Goal: Task Accomplishment & Management: Manage account settings

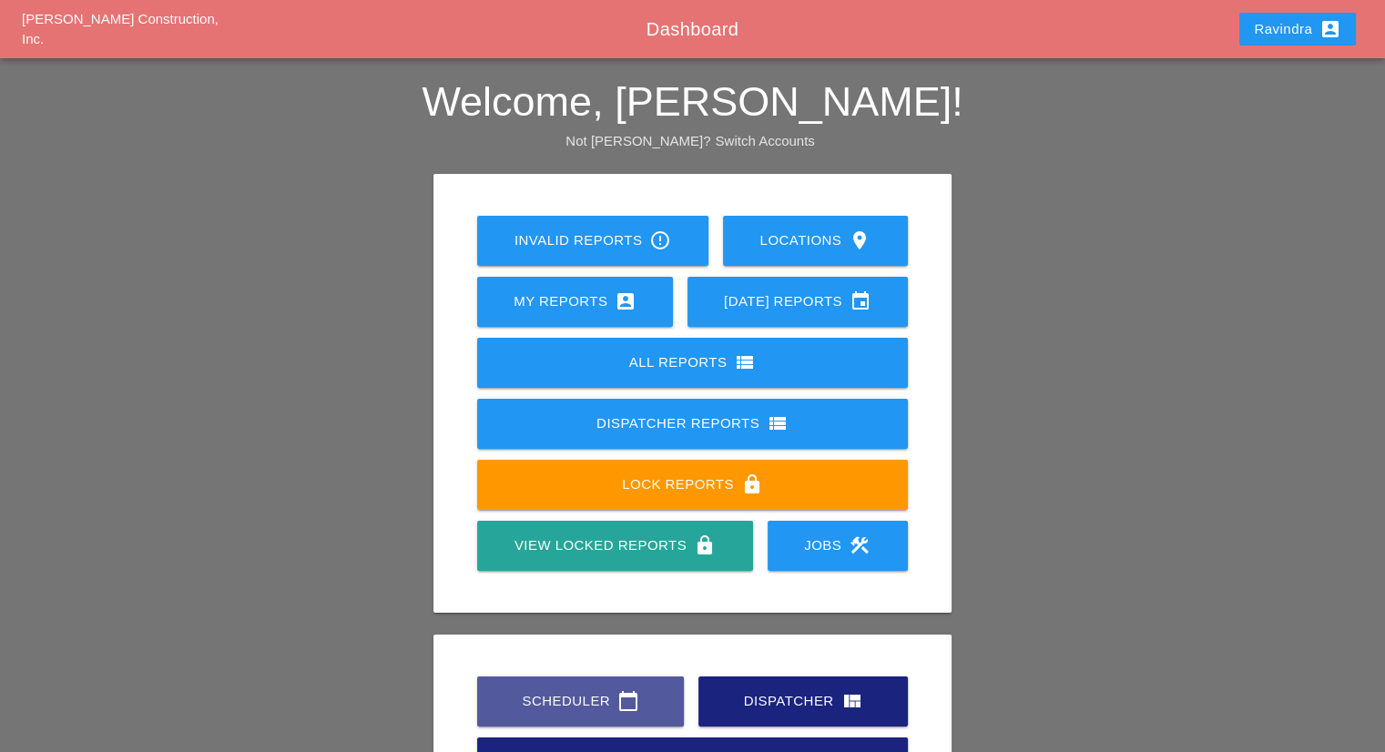
click at [543, 710] on div "Scheduler calendar_today" at bounding box center [580, 701] width 148 height 22
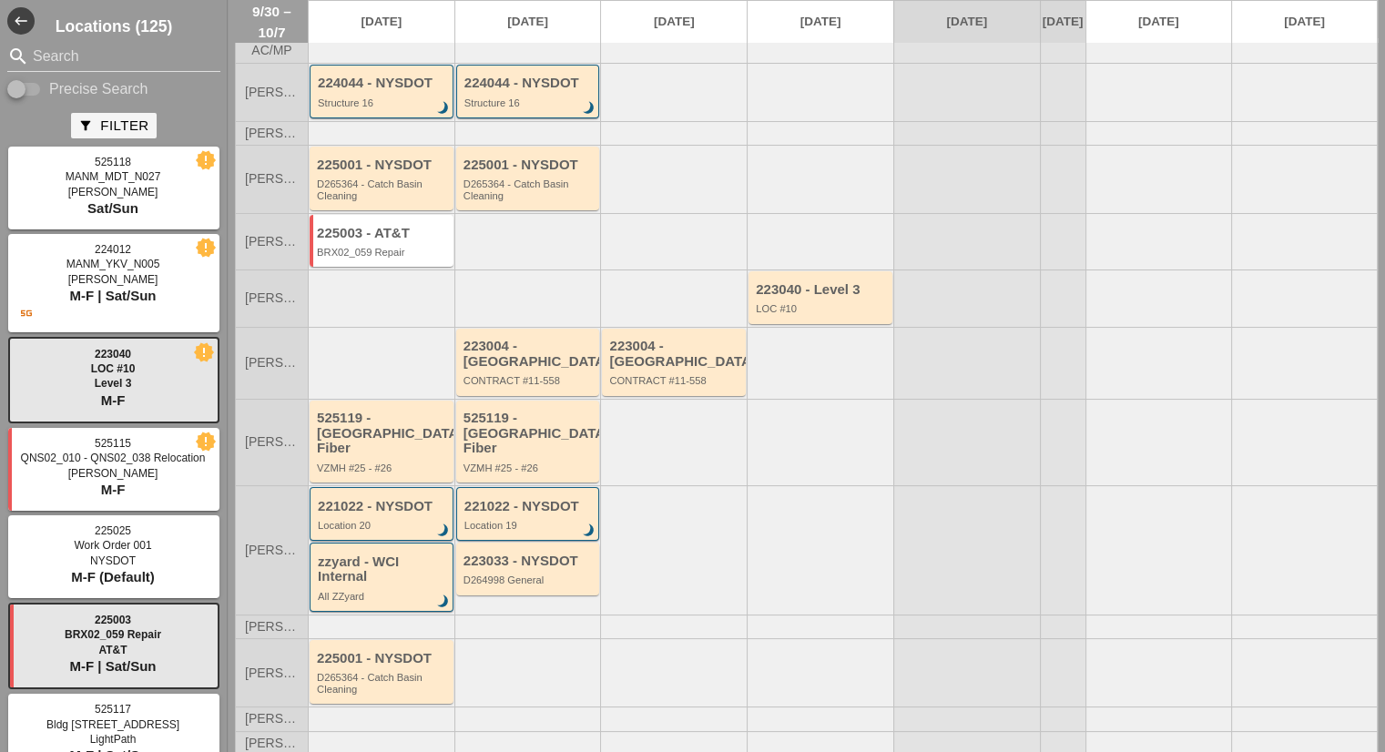
scroll to position [91, 0]
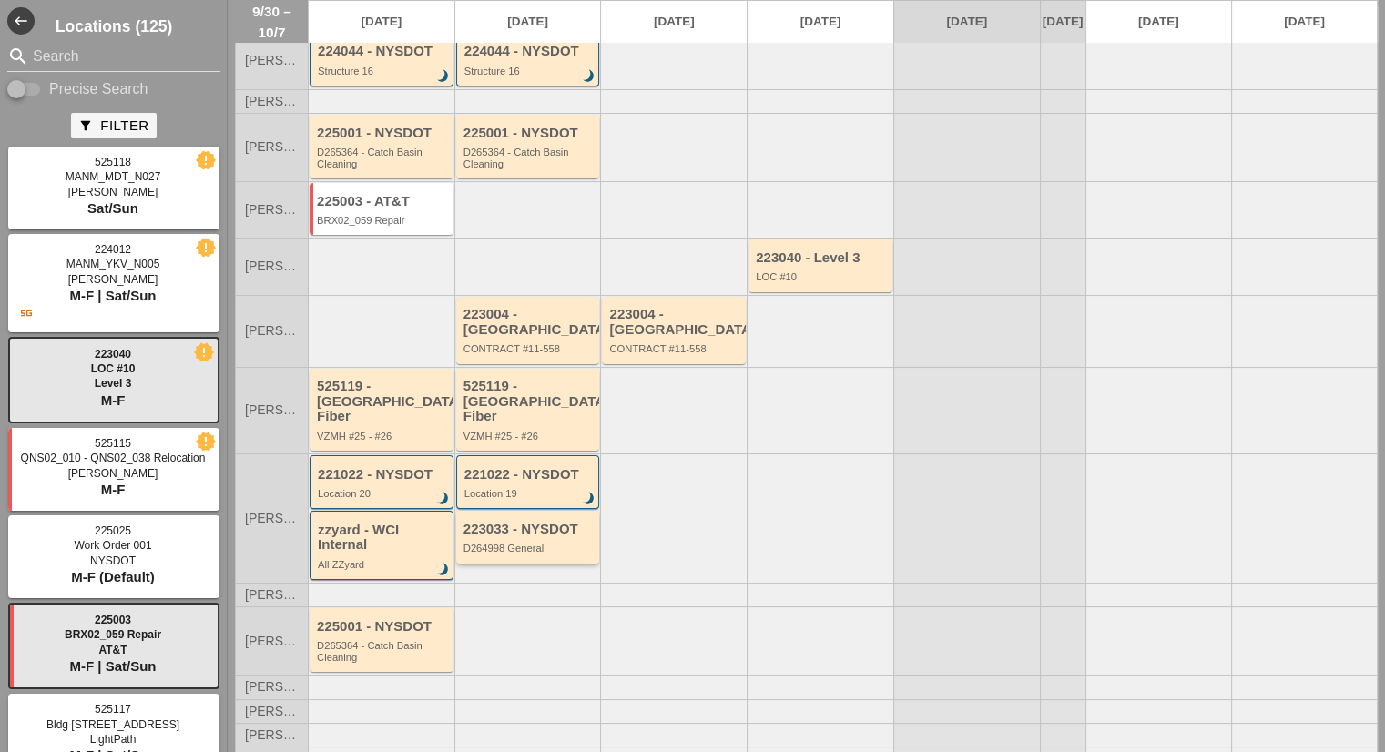
click at [548, 522] on div "223033 - NYSDOT" at bounding box center [529, 529] width 132 height 15
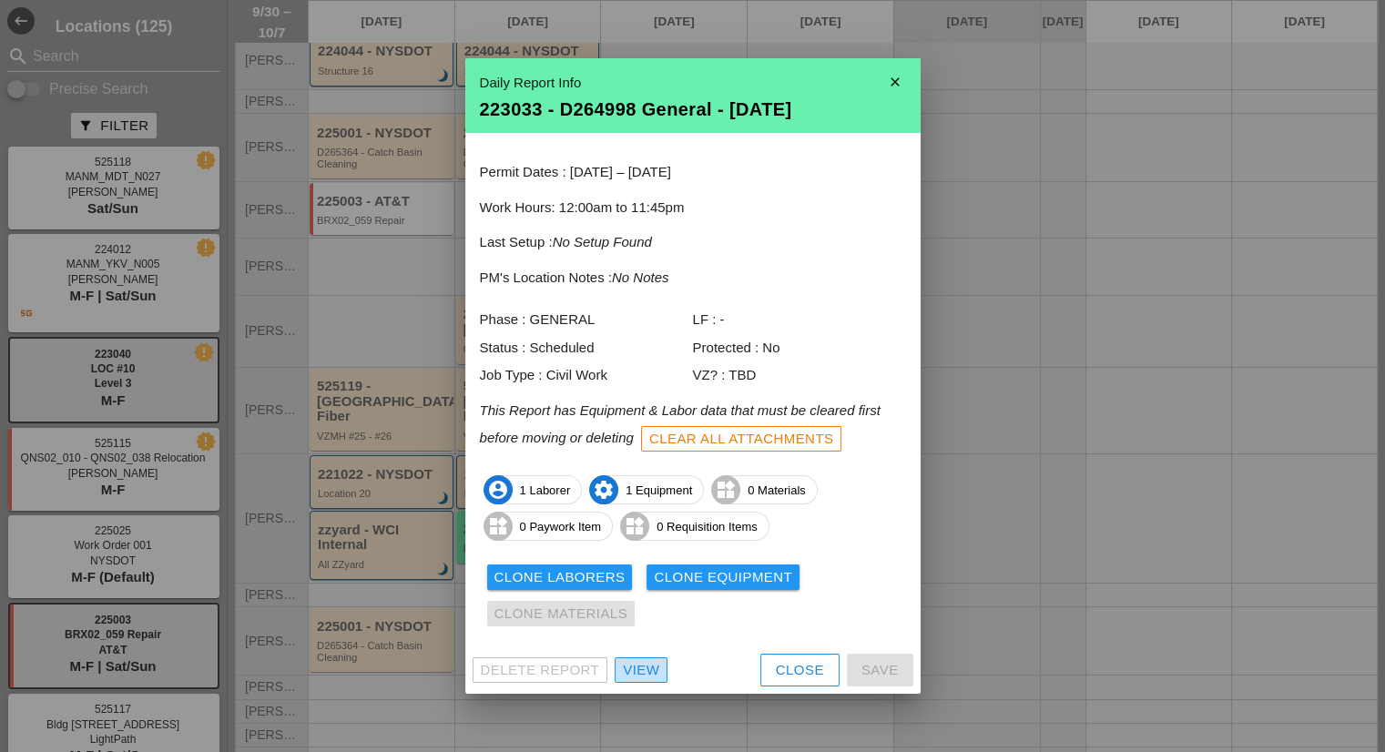
click at [636, 665] on div "View" at bounding box center [641, 670] width 36 height 21
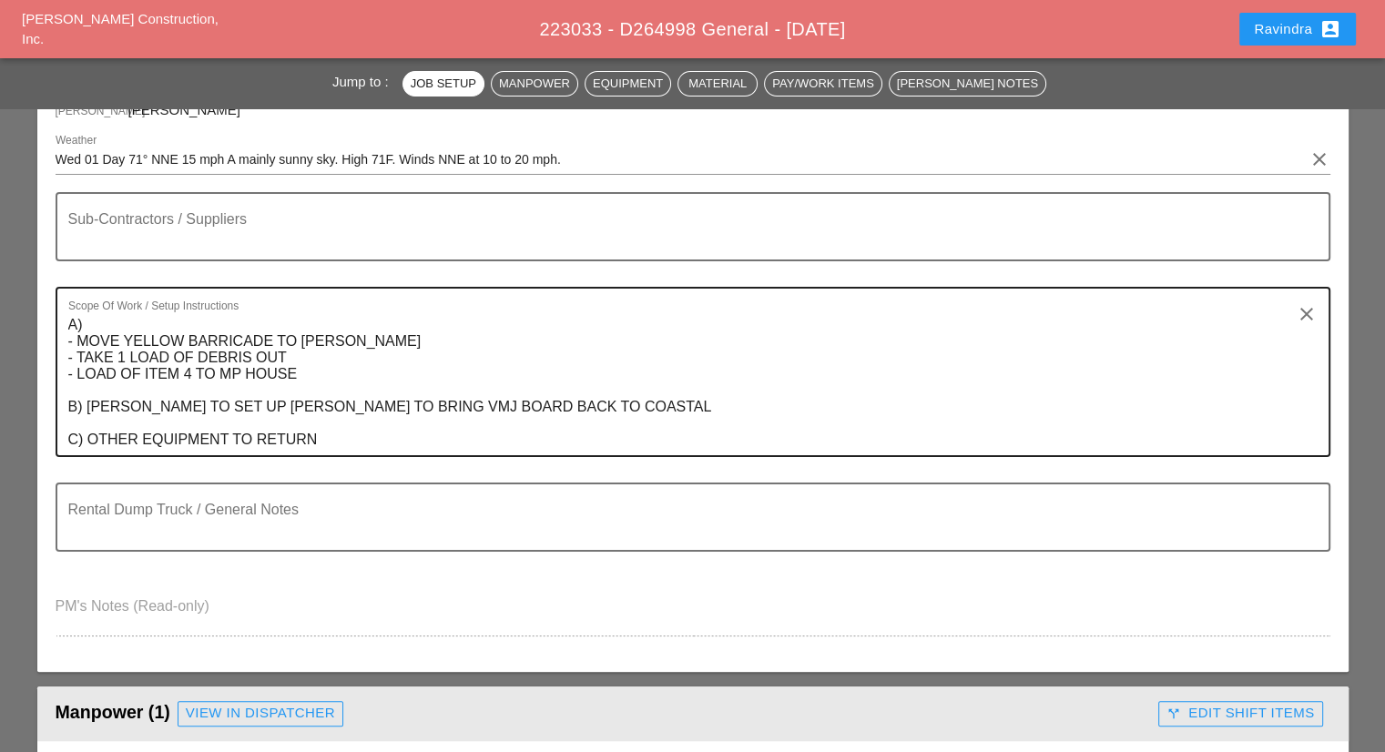
scroll to position [273, 0]
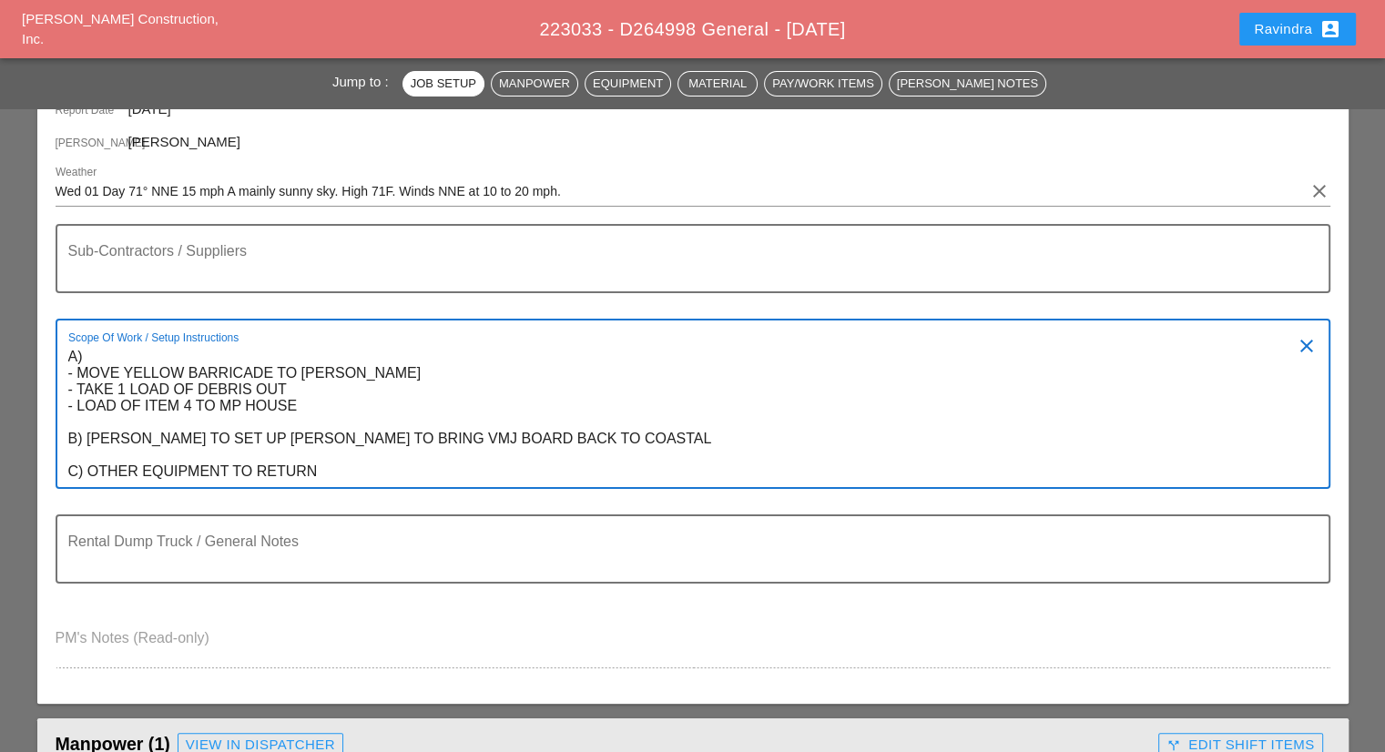
drag, startPoint x: 350, startPoint y: 472, endPoint x: 29, endPoint y: 319, distance: 356.3
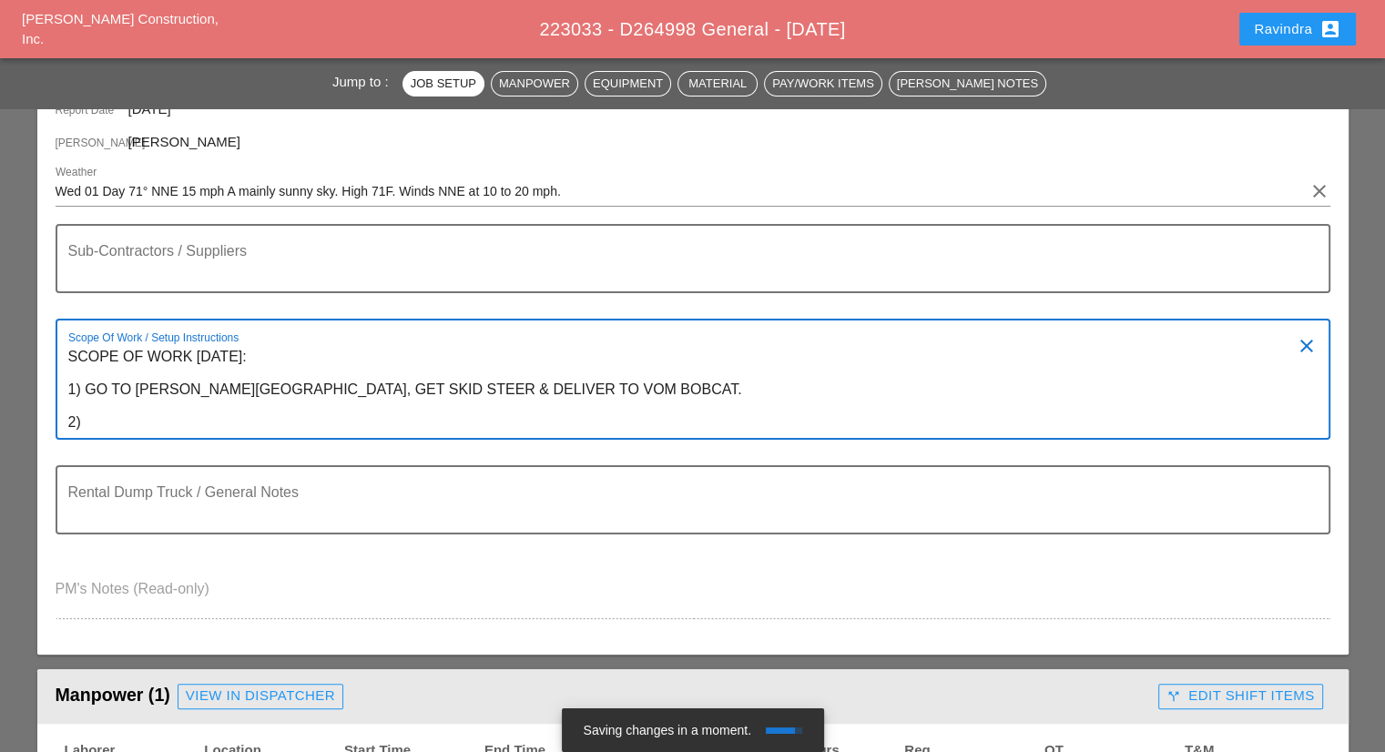
click at [240, 392] on textarea "SCOPE OF WORK [DATE]: 1) GO TO [PERSON_NAME][GEOGRAPHIC_DATA], GET SKID STEER &…" at bounding box center [685, 390] width 1234 height 96
click at [168, 420] on textarea "SCOPE OF WORK [DATE]: 1) GO TO [PERSON_NAME], GET SKID STEER & DELIVER TO VOM B…" at bounding box center [685, 390] width 1234 height 96
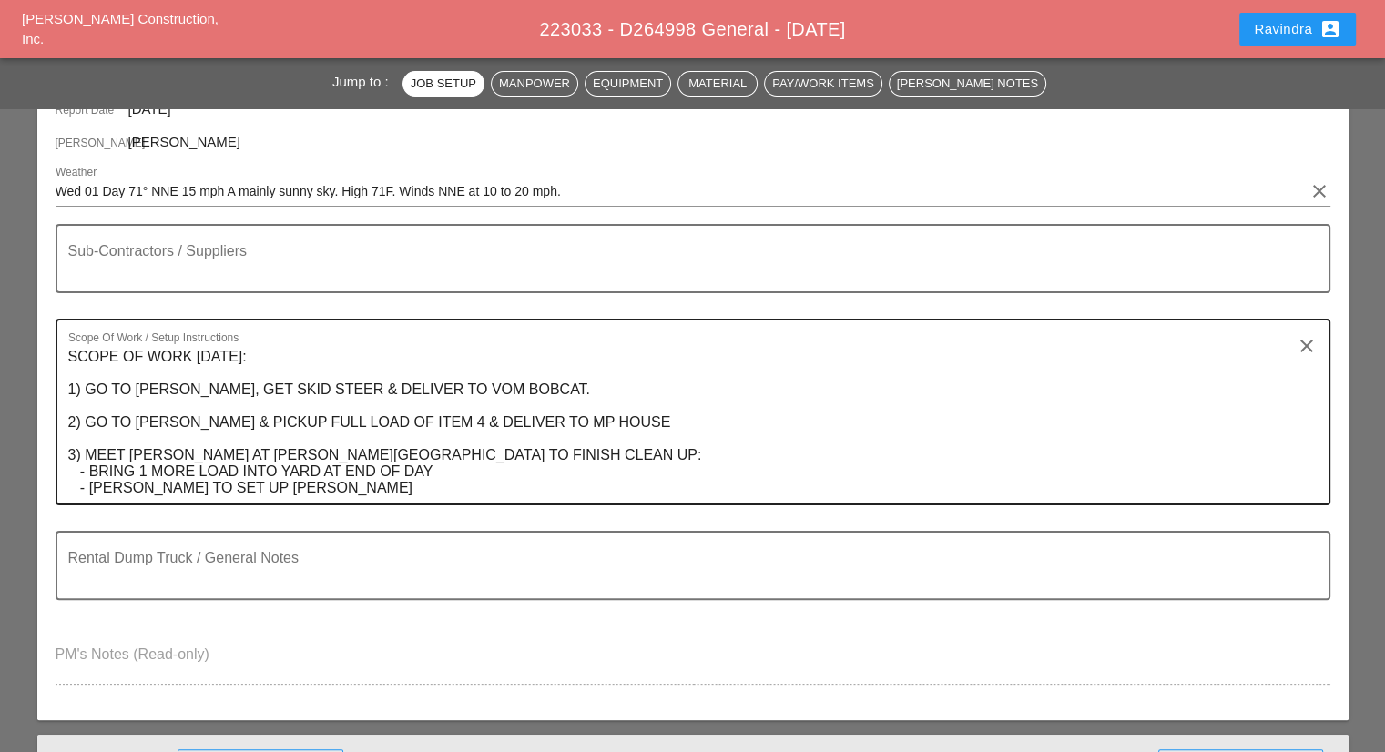
click at [216, 391] on textarea "SCOPE OF WORK [DATE]: 1) GO TO [PERSON_NAME], GET SKID STEER & DELIVER TO VOM B…" at bounding box center [685, 422] width 1234 height 161
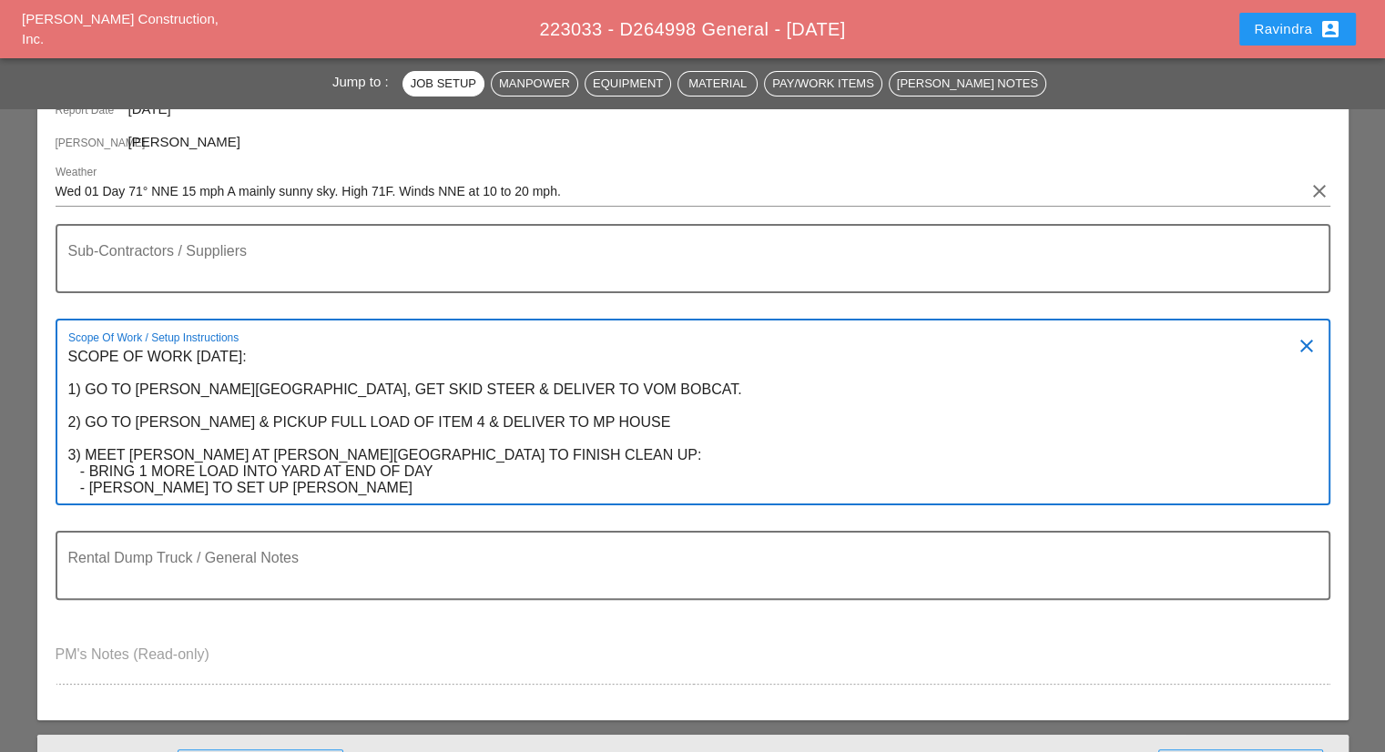
click at [280, 385] on textarea "SCOPE OF WORK [DATE]: 1) GO TO [PERSON_NAME][GEOGRAPHIC_DATA], GET SKID STEER &…" at bounding box center [685, 422] width 1234 height 161
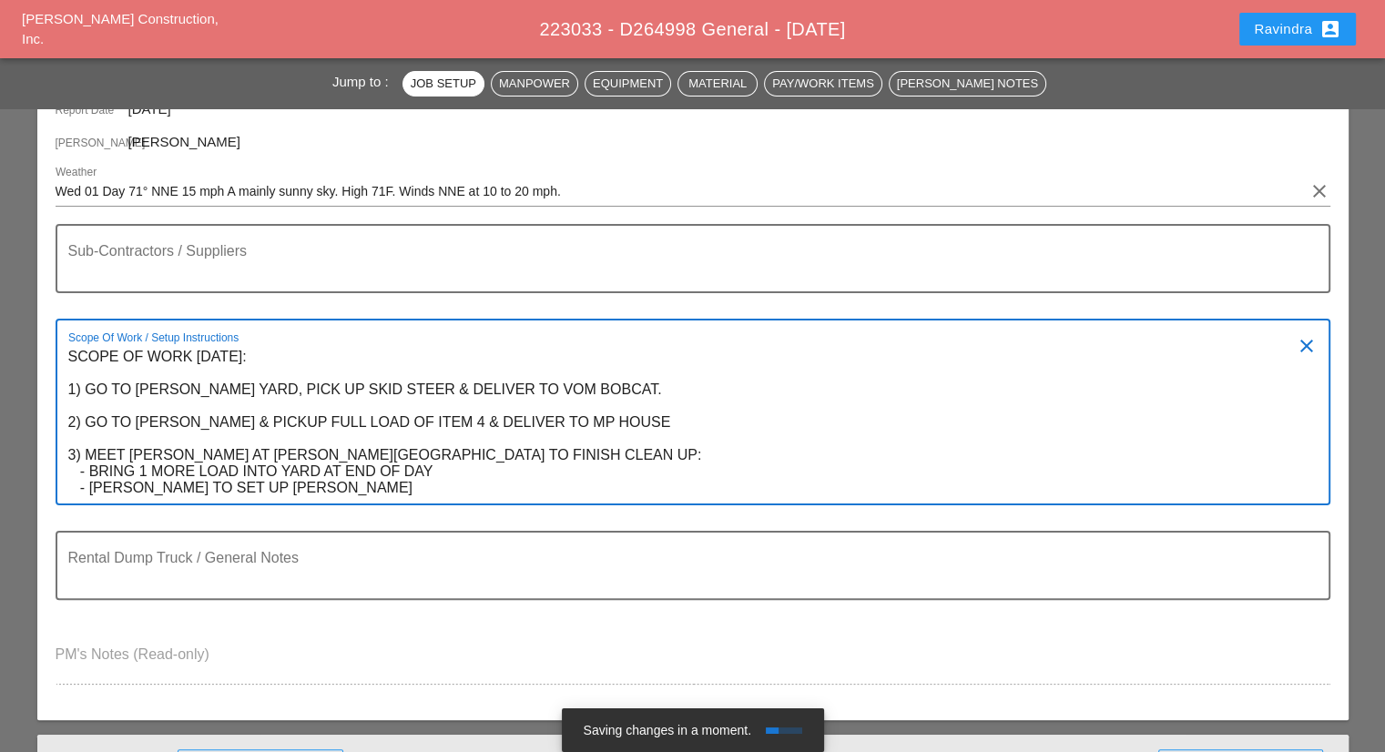
click at [629, 413] on textarea "SCOPE OF WORK [DATE]: 1) GO TO [PERSON_NAME] YARD, PICK UP SKID STEER & DELIVER…" at bounding box center [685, 422] width 1234 height 161
type textarea "SCOPE OF WORK [DATE]: 1) GO TO [PERSON_NAME] YARD, PICK UP SKID STEER & DELIVER…"
